Goal: Task Accomplishment & Management: Manage account settings

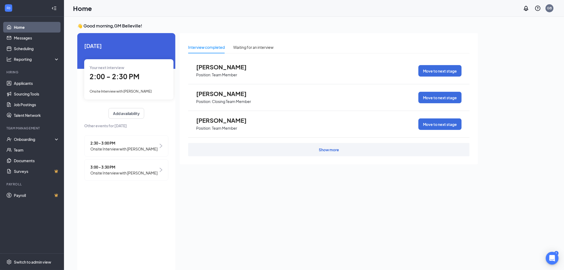
click at [120, 170] on span "3:00 - 3:30 PM" at bounding box center [123, 167] width 67 height 6
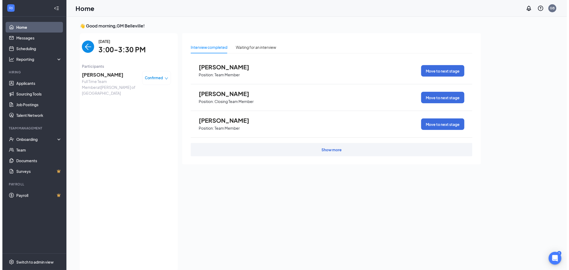
scroll to position [2, 0]
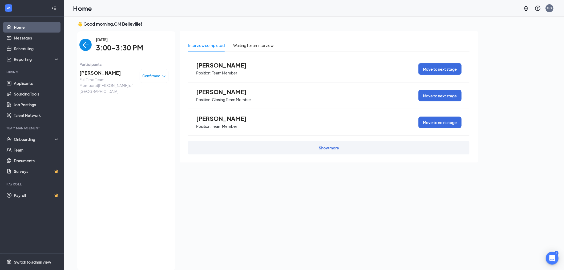
click at [95, 70] on span "[PERSON_NAME]" at bounding box center [107, 72] width 56 height 7
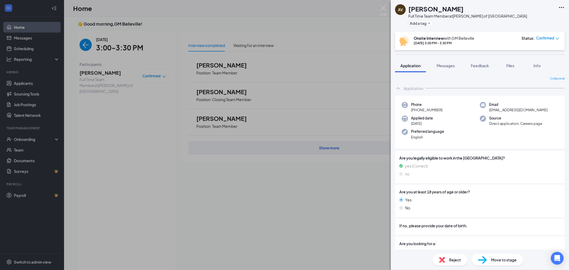
click at [369, 15] on div "AV [PERSON_NAME] Full Time Team Member at [GEOGRAPHIC_DATA][PERSON_NAME] of Bel…" at bounding box center [284, 135] width 569 height 270
click at [384, 7] on img at bounding box center [383, 10] width 7 height 10
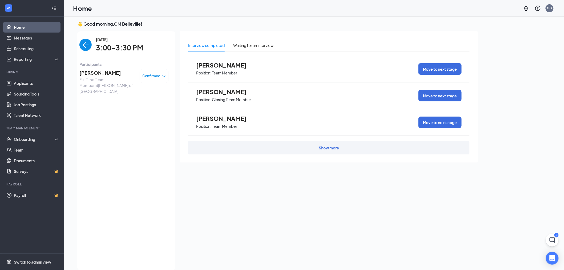
click at [79, 42] on div "[DATE] 3:00-3:30 PM Participants [PERSON_NAME] Full Time Team Member at [GEOGRA…" at bounding box center [124, 150] width 103 height 239
click at [82, 47] on img "back-button" at bounding box center [85, 45] width 12 height 12
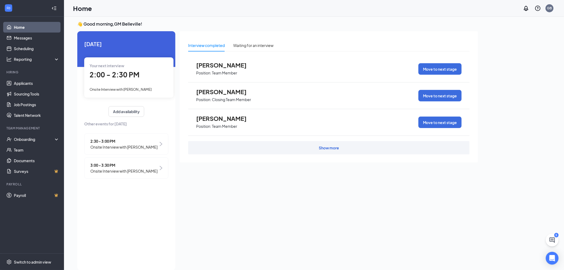
click at [118, 150] on span "Onsite Interview with [PERSON_NAME]" at bounding box center [123, 147] width 67 height 6
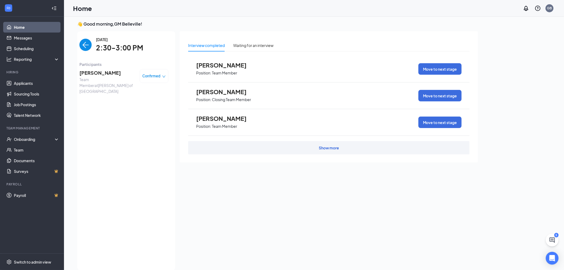
click at [101, 70] on span "[PERSON_NAME]" at bounding box center [107, 72] width 56 height 7
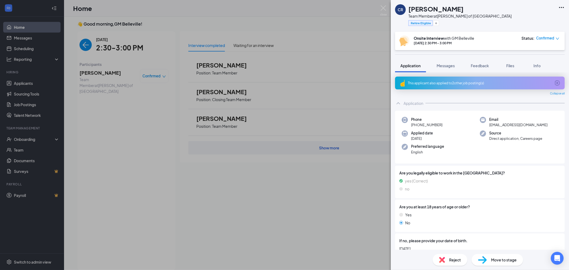
click at [554, 85] on icon "ArrowCircle" at bounding box center [556, 82] width 5 height 5
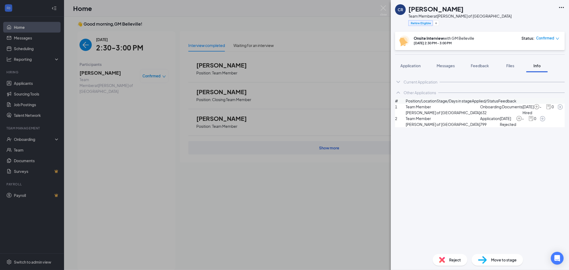
click at [421, 77] on div "Current Application" at bounding box center [480, 82] width 170 height 11
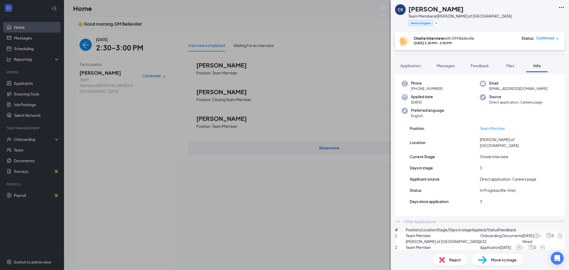
scroll to position [36, 0]
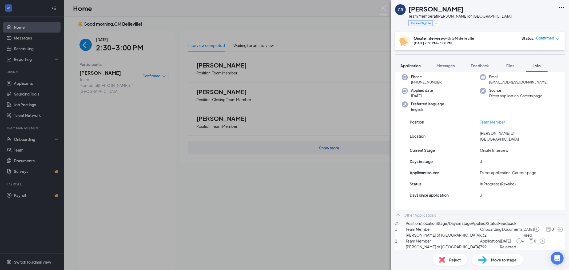
click at [409, 63] on span "Application" at bounding box center [410, 65] width 20 height 5
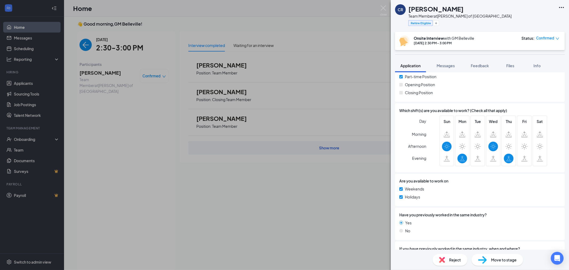
scroll to position [217, 0]
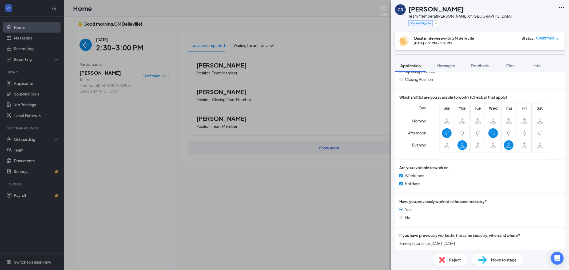
click at [381, 11] on img at bounding box center [383, 10] width 7 height 10
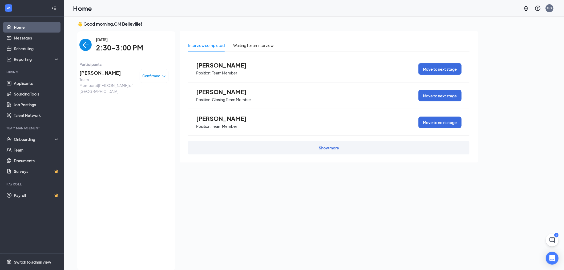
click at [90, 45] on img "back-button" at bounding box center [85, 45] width 12 height 12
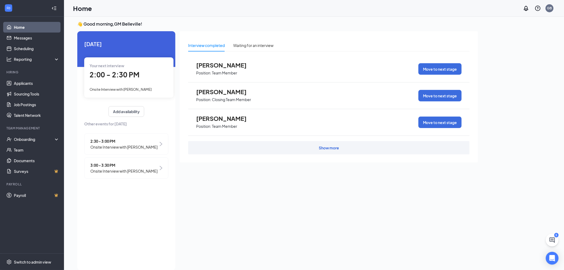
click at [131, 73] on span "2:00 - 2:30 PM" at bounding box center [115, 74] width 50 height 9
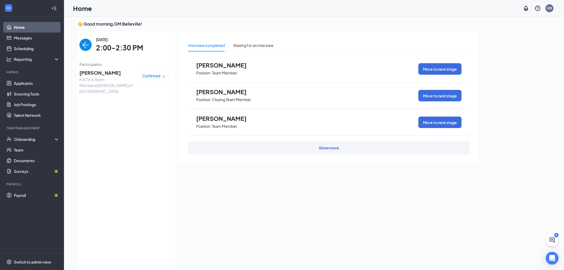
click at [78, 74] on div "[DATE] 2:00-2:30 PM Participants [PERSON_NAME] Full Time Team Member at [GEOGRA…" at bounding box center [124, 150] width 103 height 239
click at [83, 73] on span "[PERSON_NAME]" at bounding box center [107, 72] width 56 height 7
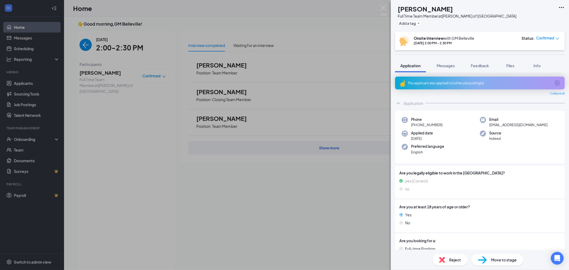
click at [554, 83] on icon "ArrowCircle" at bounding box center [557, 83] width 6 height 6
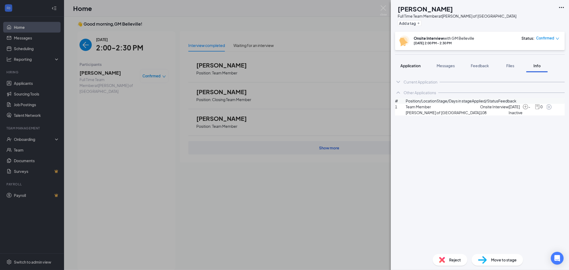
click at [406, 71] on button "Application" at bounding box center [410, 65] width 31 height 13
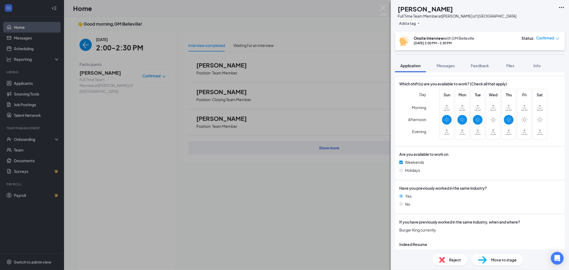
scroll to position [223, 0]
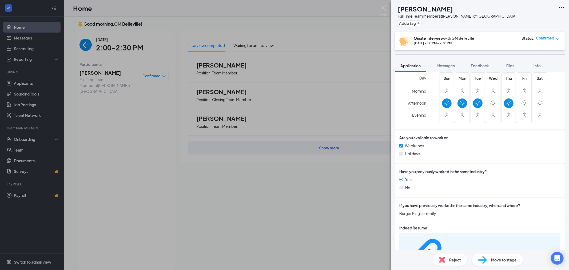
click at [431, 241] on div "5743130434ce91ee5684a572cc0f8c46.pdf" at bounding box center [479, 259] width 161 height 52
click at [449, 256] on div "5743130434ce91ee5684a572cc0f8c46.pdf" at bounding box center [469, 258] width 40 height 4
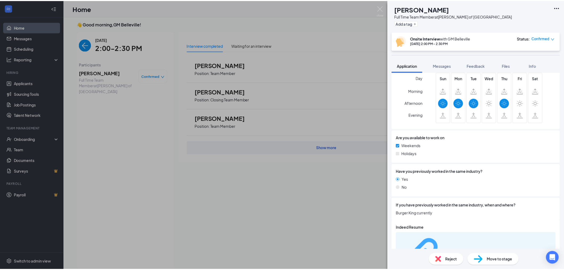
scroll to position [222, 0]
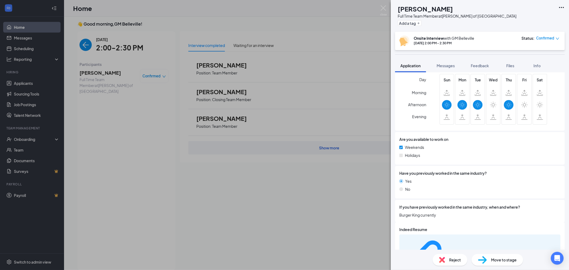
click at [85, 46] on div "HH [PERSON_NAME] Full Time Team Member at [PERSON_NAME] of Belleville Add a tag…" at bounding box center [284, 135] width 569 height 270
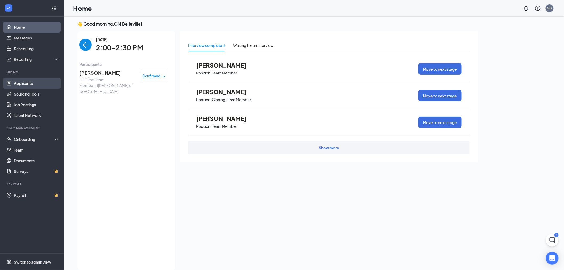
click at [39, 81] on link "Applicants" at bounding box center [37, 83] width 46 height 11
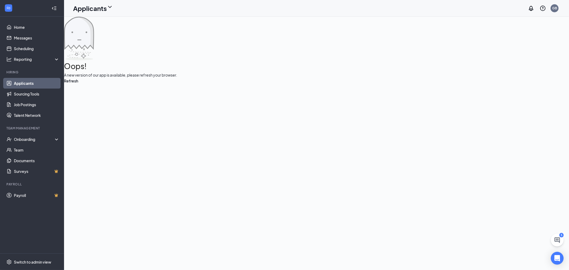
click at [39, 82] on link "Applicants" at bounding box center [37, 83] width 46 height 11
click at [78, 84] on button "Refresh" at bounding box center [71, 81] width 14 height 6
